Goal: Transaction & Acquisition: Purchase product/service

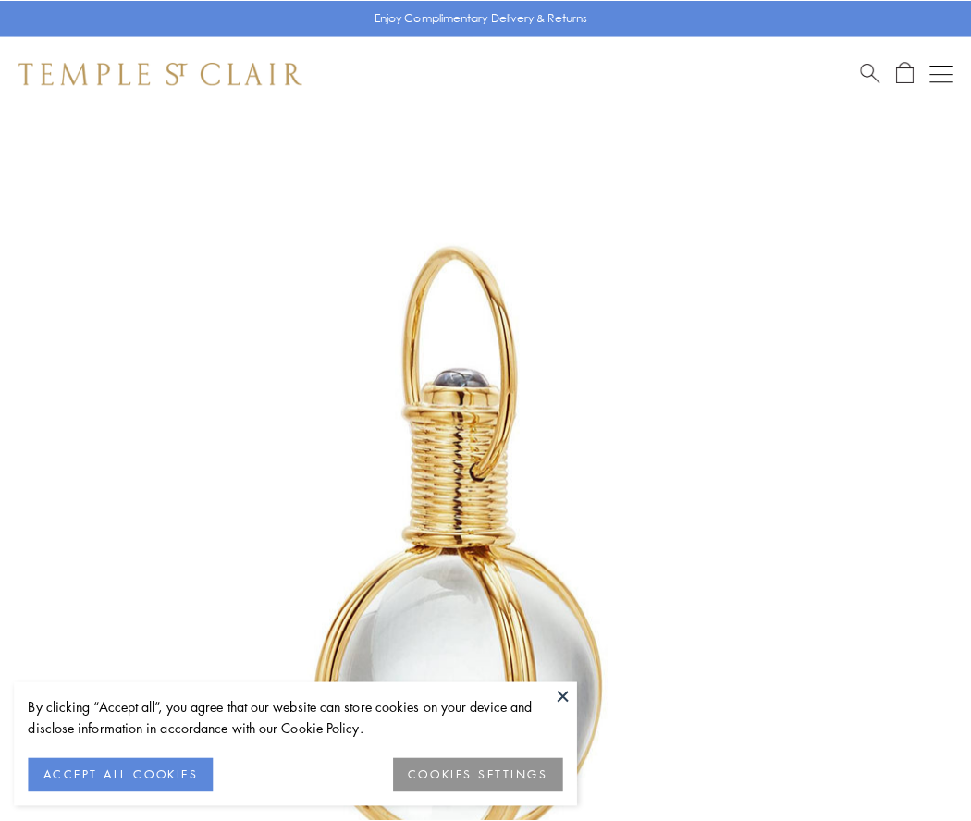
scroll to position [483, 0]
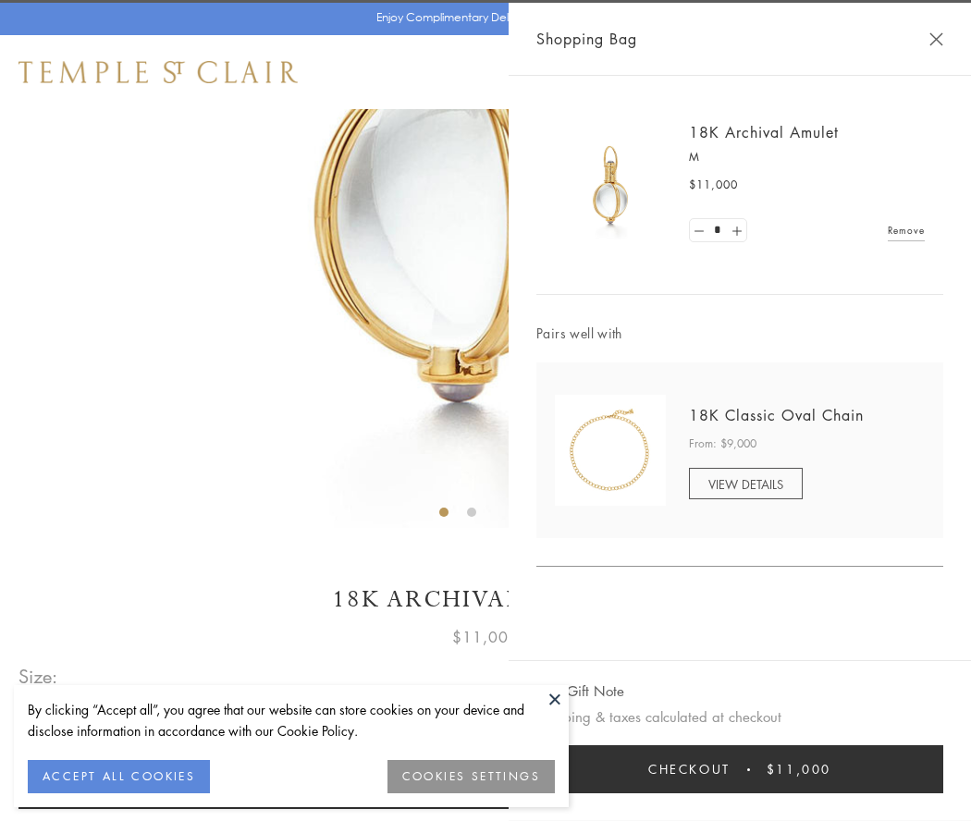
click at [740, 769] on button "Checkout $11,000" at bounding box center [739, 769] width 407 height 48
